Goal: Task Accomplishment & Management: Complete application form

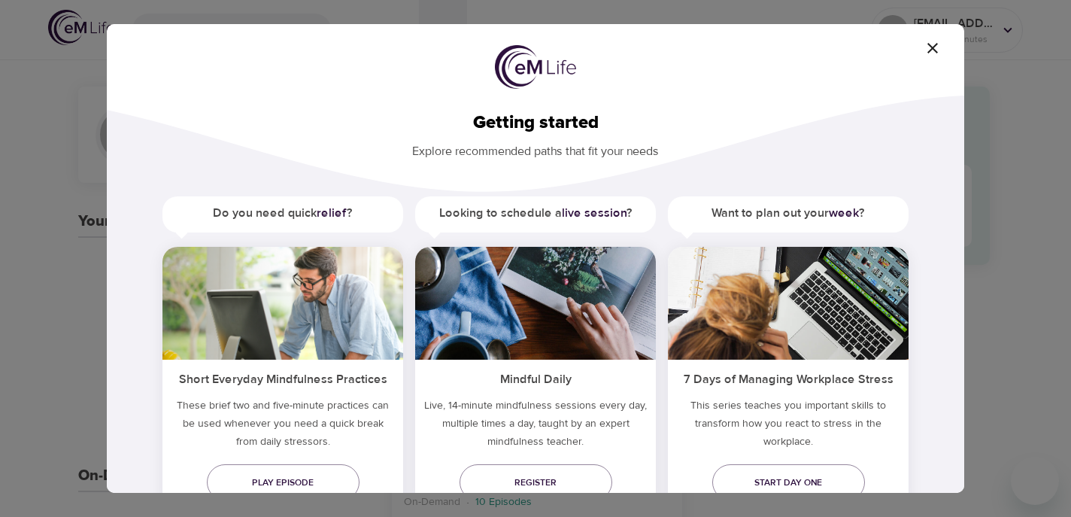
click at [932, 52] on icon "button" at bounding box center [932, 48] width 18 height 18
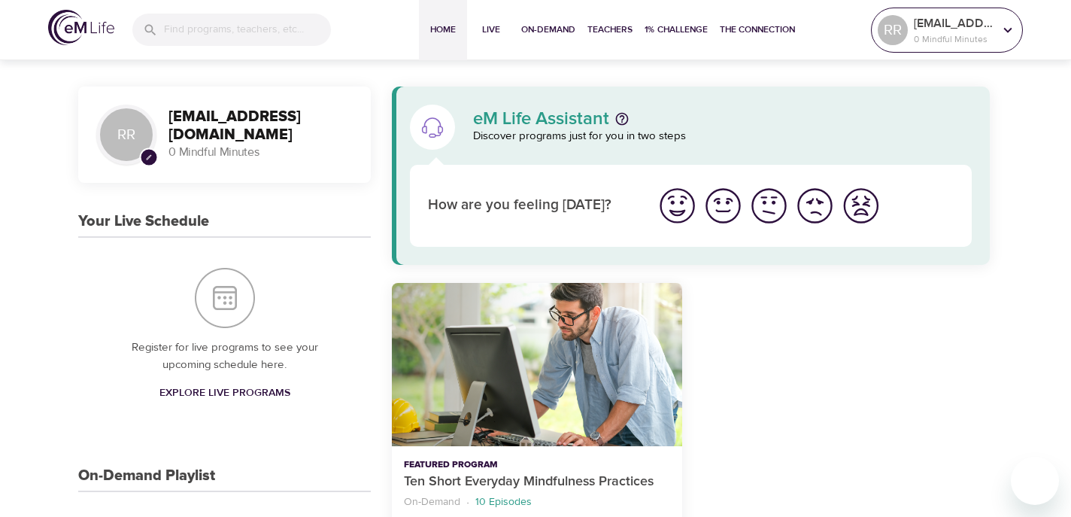
click at [1004, 29] on icon at bounding box center [1008, 29] width 8 height 5
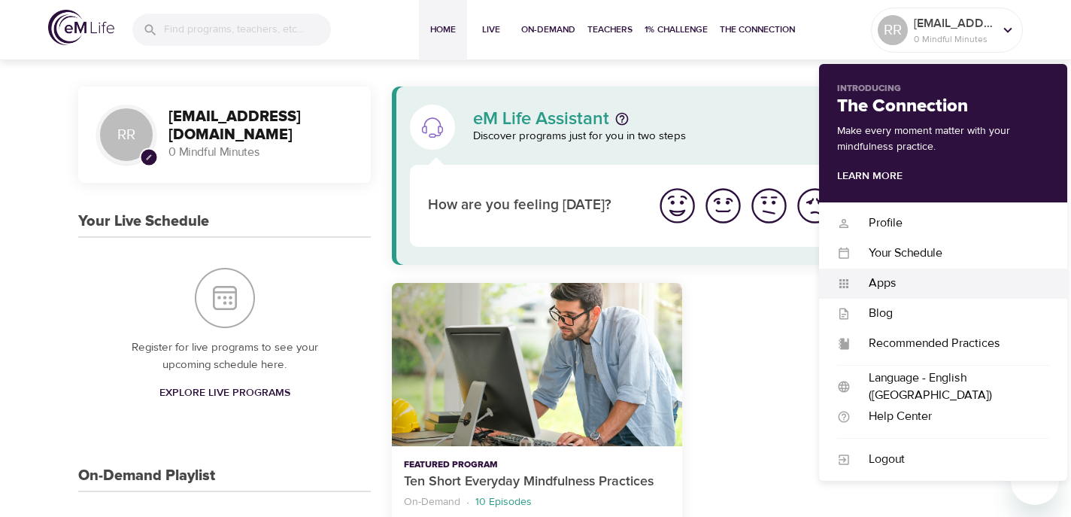
click at [886, 283] on div "Apps" at bounding box center [949, 282] width 198 height 17
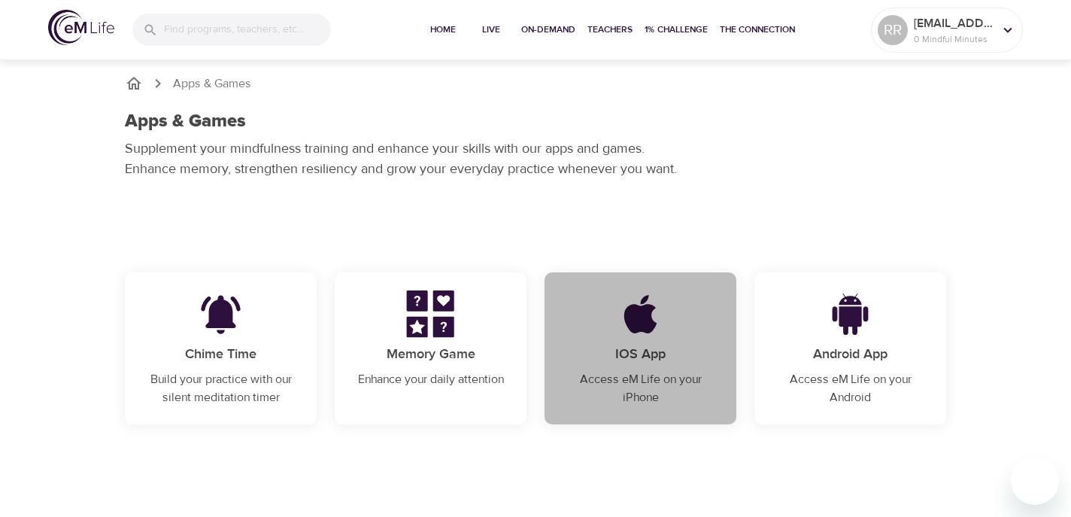
click at [648, 318] on img at bounding box center [639, 313] width 93 height 47
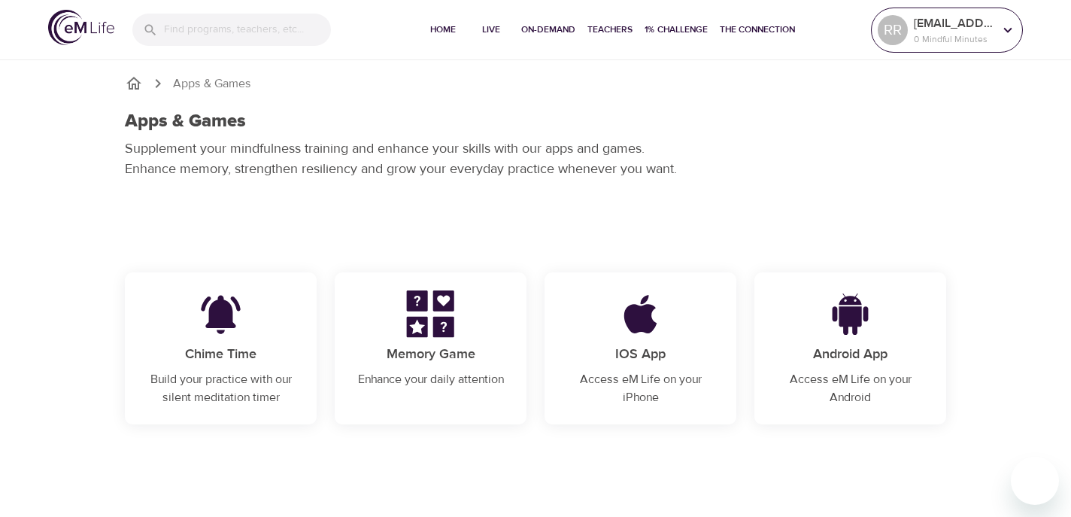
click at [1009, 29] on icon at bounding box center [1008, 29] width 8 height 5
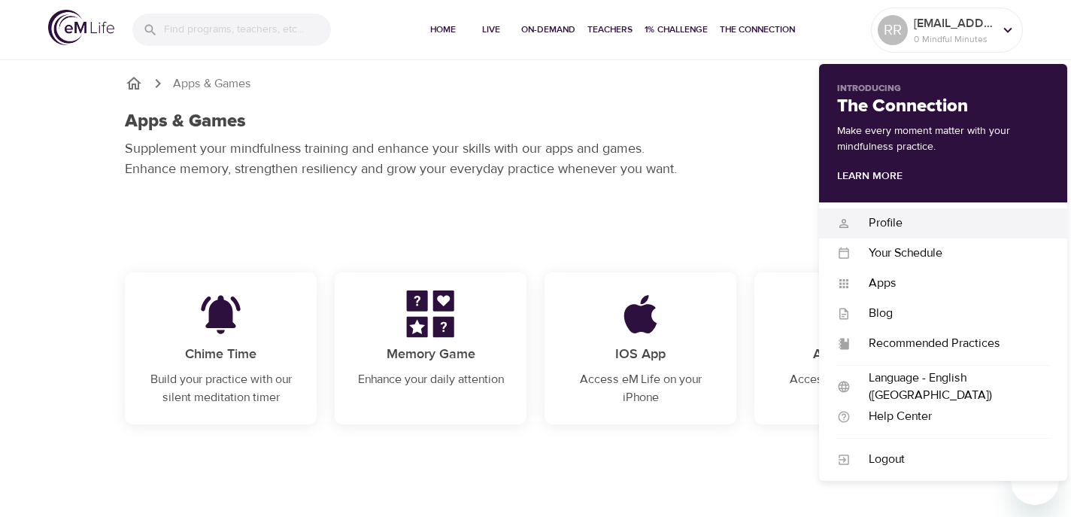
click at [887, 223] on div "Profile" at bounding box center [949, 222] width 198 height 17
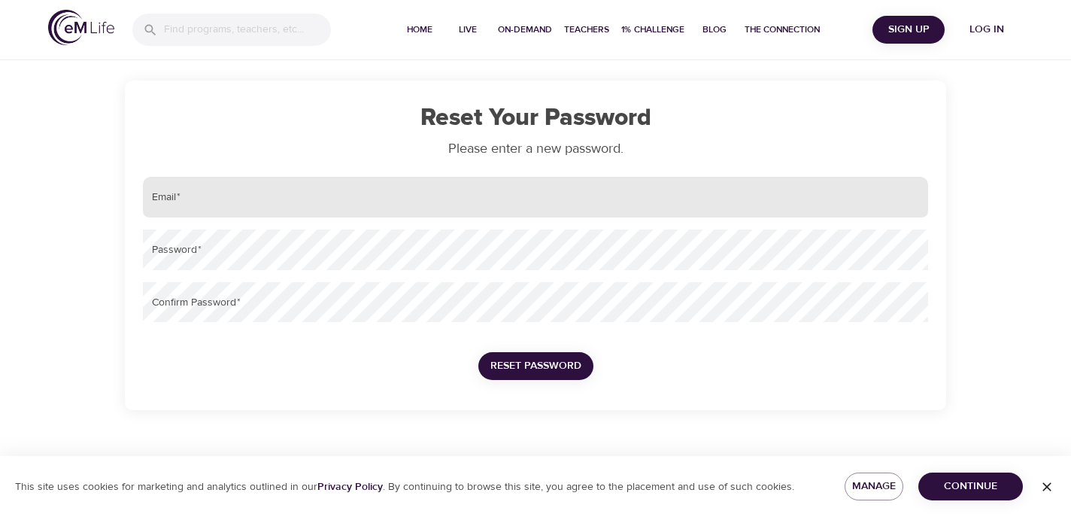
click at [340, 208] on input "email" at bounding box center [535, 197] width 785 height 41
type input "[EMAIL_ADDRESS][DOMAIN_NAME]"
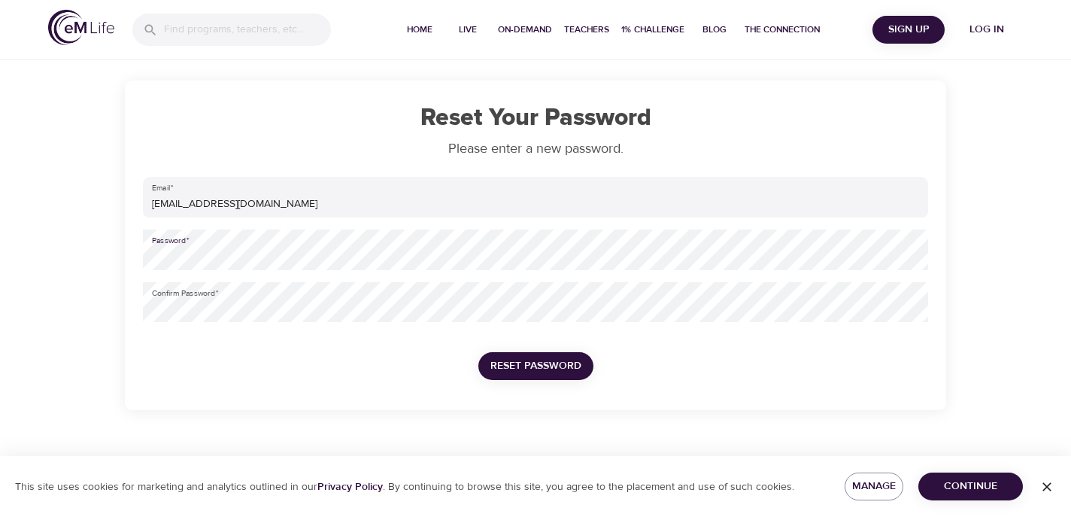
click at [121, 255] on div "Reset Your Password Please enter a new password. Email   * [EMAIL_ADDRESS][DOMA…" at bounding box center [535, 244] width 857 height 329
click at [511, 357] on span "Reset Password" at bounding box center [535, 365] width 91 height 19
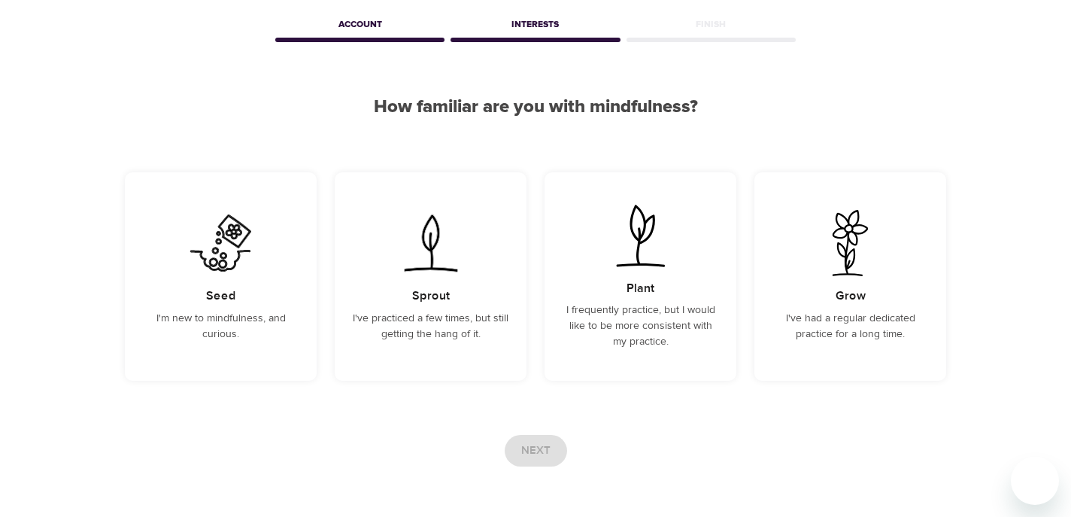
scroll to position [67, 0]
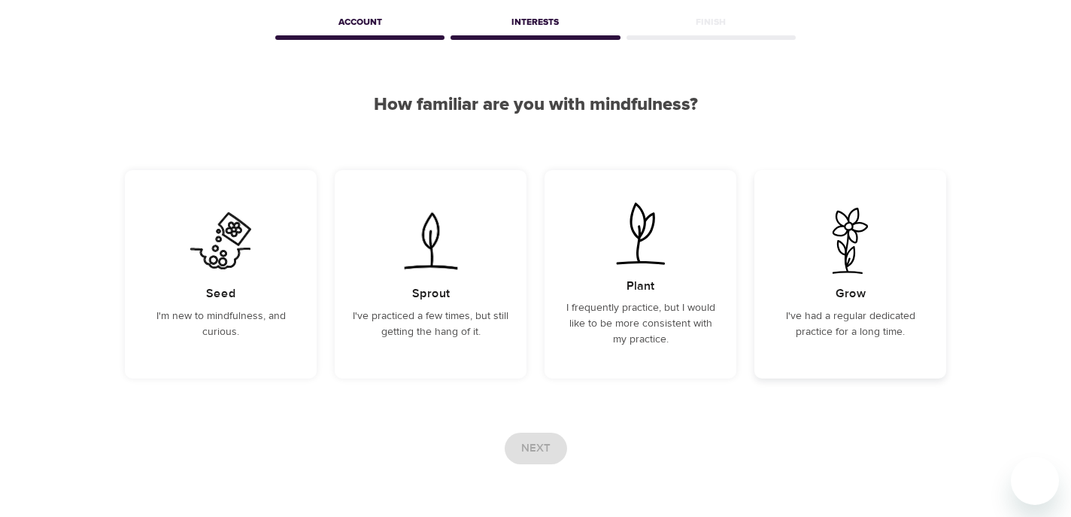
click at [852, 266] on img at bounding box center [850, 241] width 76 height 66
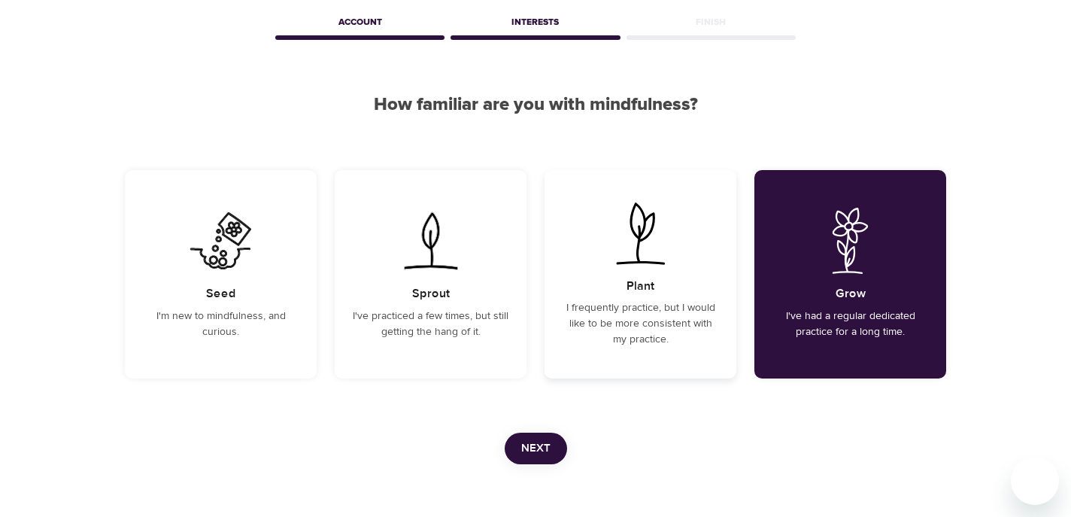
click at [653, 266] on div "Plant I frequently practice, but I would like to be more consistent with my pra…" at bounding box center [640, 274] width 192 height 208
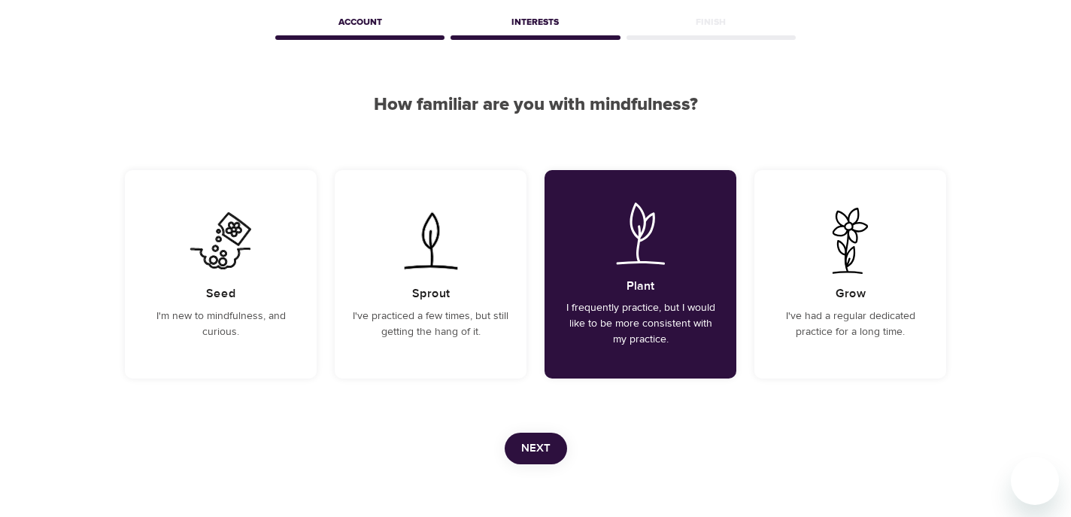
click at [529, 453] on span "Next" at bounding box center [535, 448] width 29 height 20
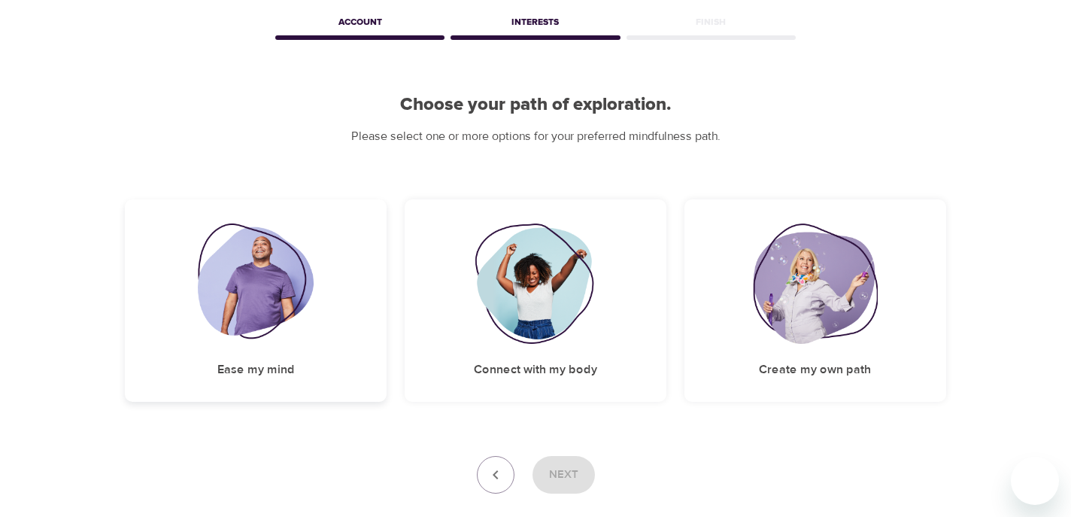
click at [253, 295] on img at bounding box center [256, 283] width 117 height 120
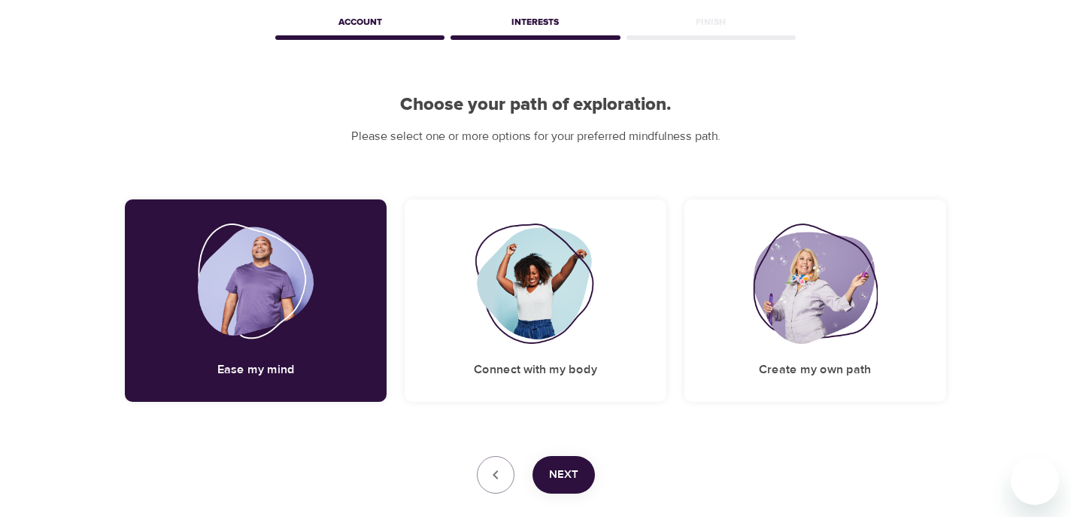
click at [562, 476] on span "Next" at bounding box center [563, 475] width 29 height 20
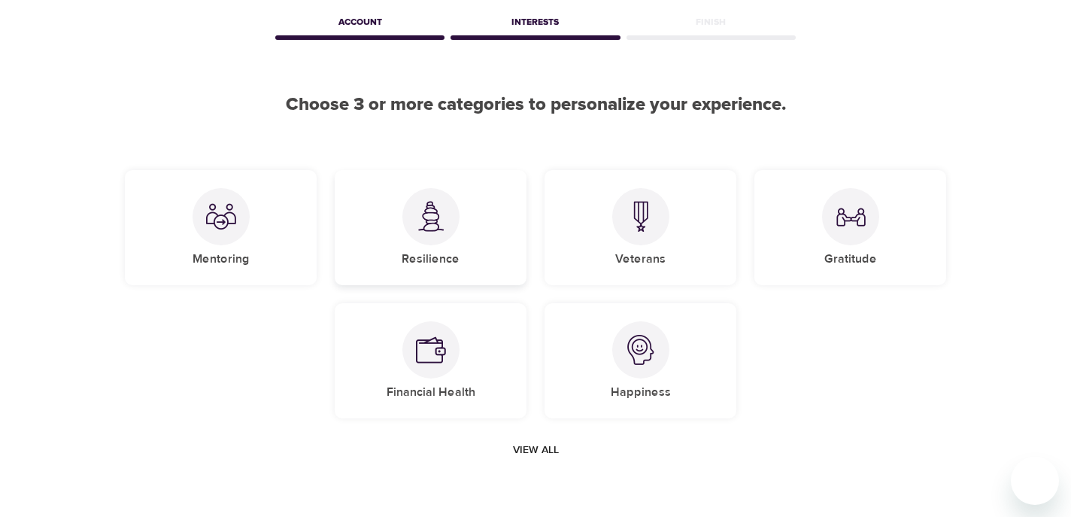
click at [426, 217] on img at bounding box center [431, 216] width 30 height 31
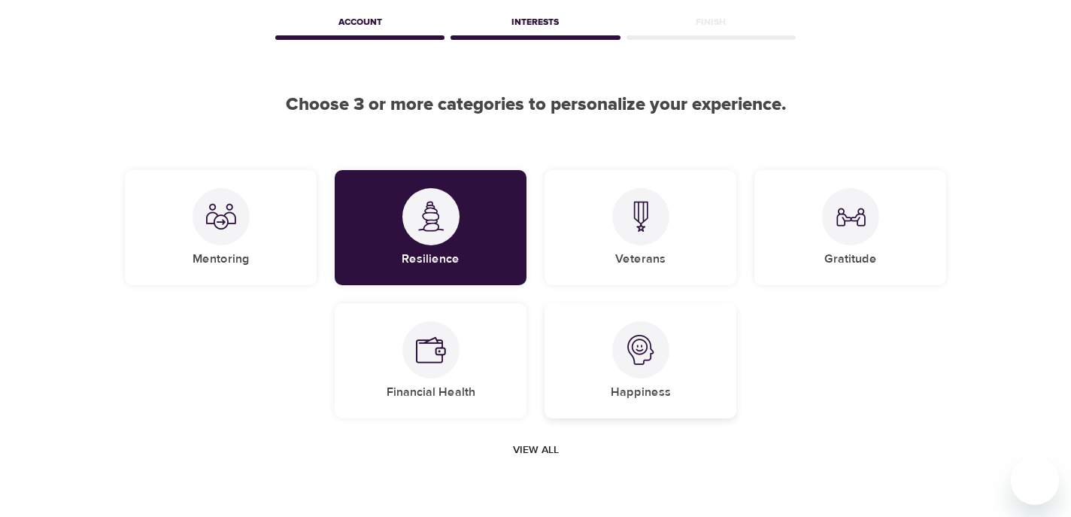
click at [626, 353] on img at bounding box center [641, 350] width 30 height 30
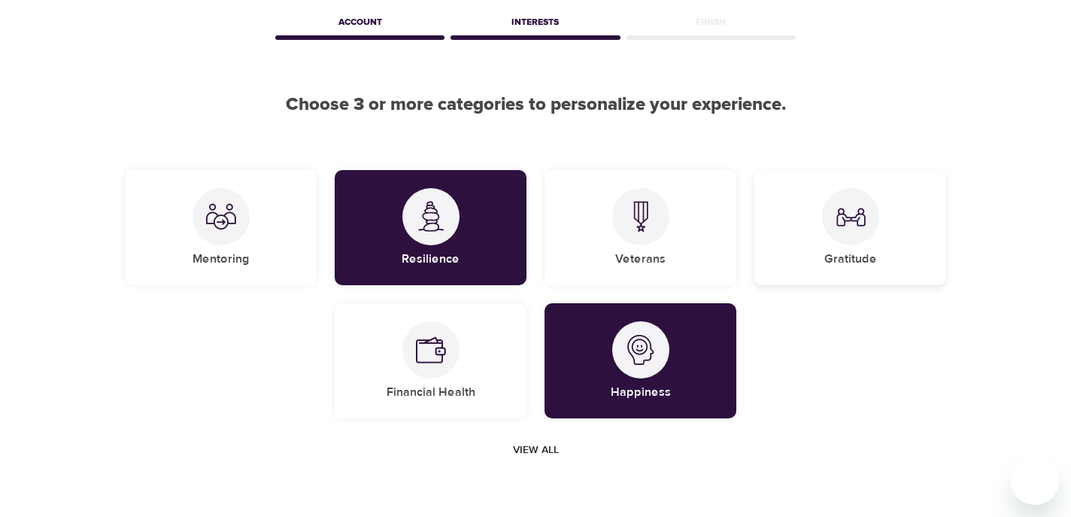
click at [839, 247] on div "Gratitude" at bounding box center [850, 227] width 192 height 115
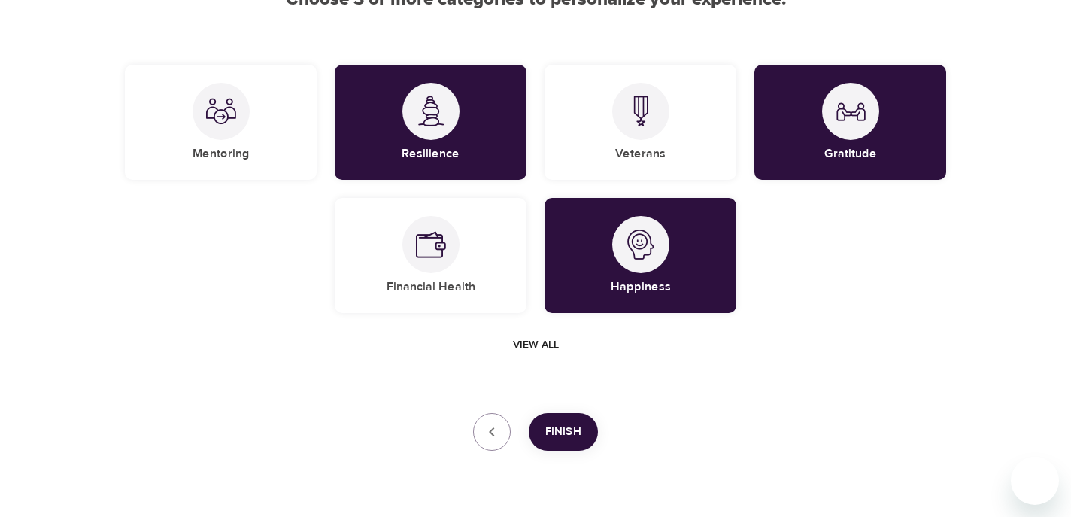
scroll to position [213, 0]
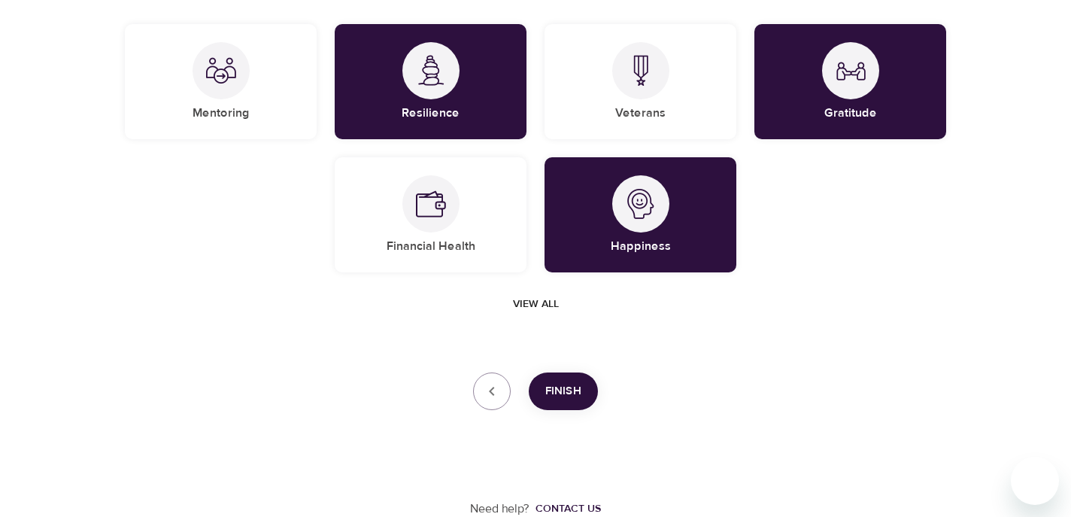
click at [563, 395] on span "Finish" at bounding box center [563, 391] width 36 height 20
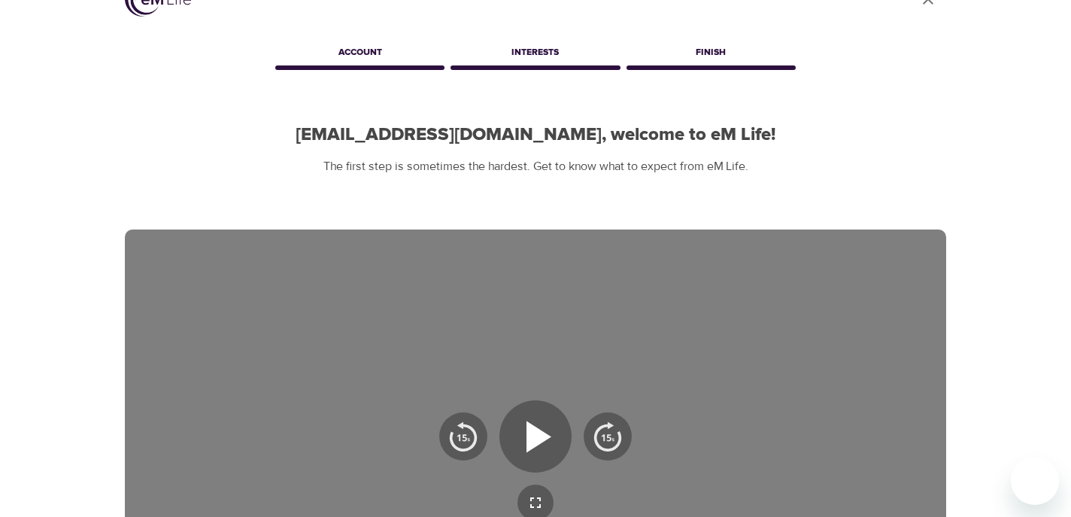
scroll to position [0, 0]
